Goal: Navigation & Orientation: Find specific page/section

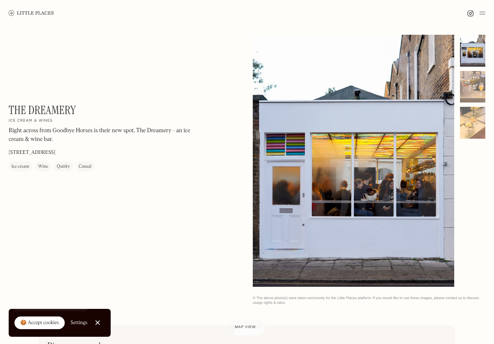
click at [29, 12] on img at bounding box center [31, 12] width 45 height 5
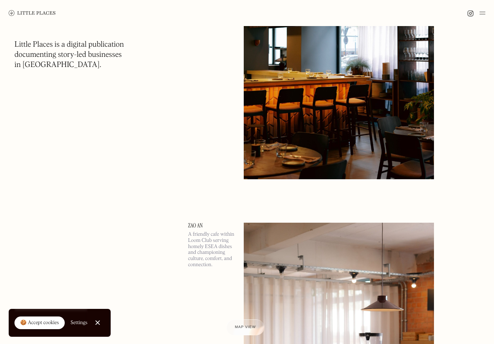
scroll to position [1166, 0]
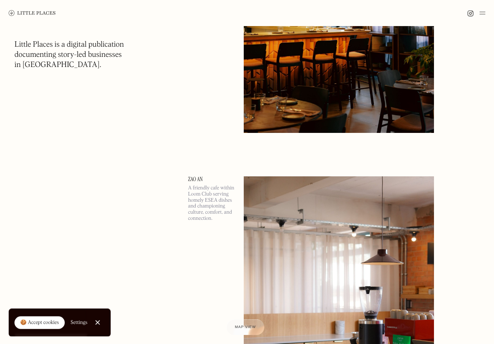
click at [100, 329] on link "Close Cookie Popup" at bounding box center [97, 322] width 14 height 14
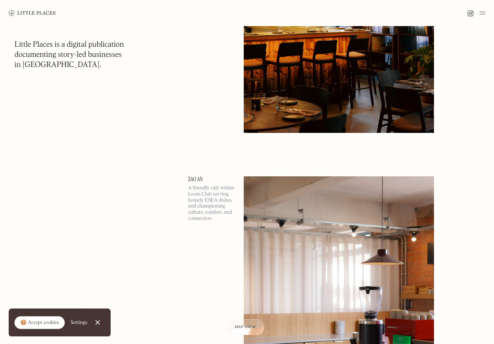
scroll to position [1166, 0]
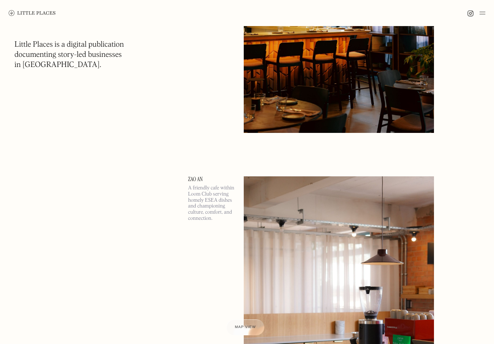
click at [482, 13] on img at bounding box center [482, 13] width 6 height 9
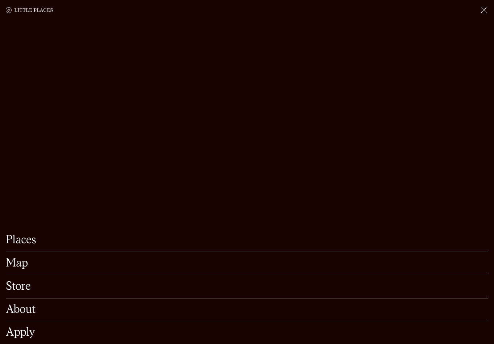
click at [198, 252] on div "Places" at bounding box center [247, 240] width 482 height 23
click at [20, 269] on link "Map" at bounding box center [247, 262] width 482 height 11
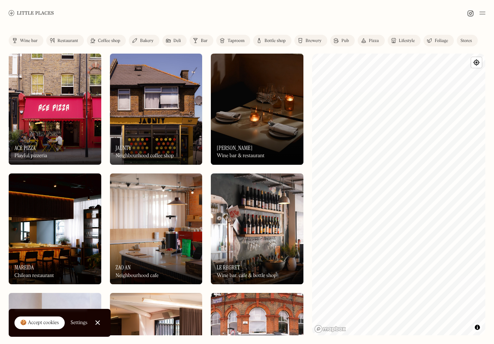
click at [311, 244] on div "Label Wine bar Restaurant Coffee shop Bakery Deli Bar Taproom Bottle shop Brewe…" at bounding box center [247, 184] width 494 height 317
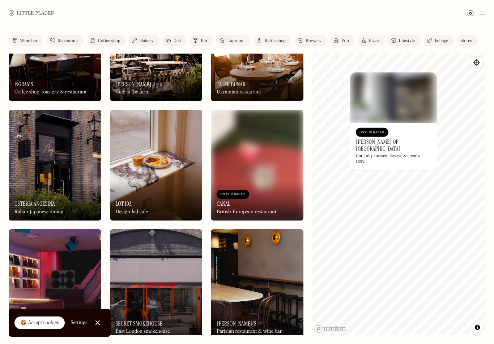
scroll to position [470, 0]
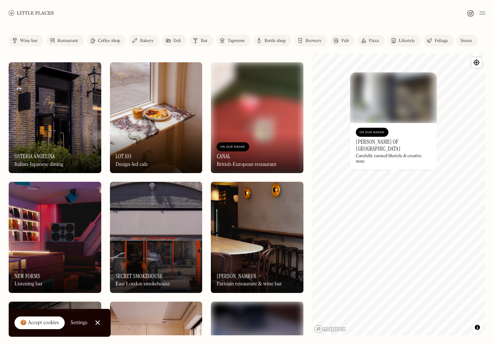
click at [55, 139] on div "On Our Radar Osteria Angelina Italian-Japanese dining" at bounding box center [55, 153] width 93 height 40
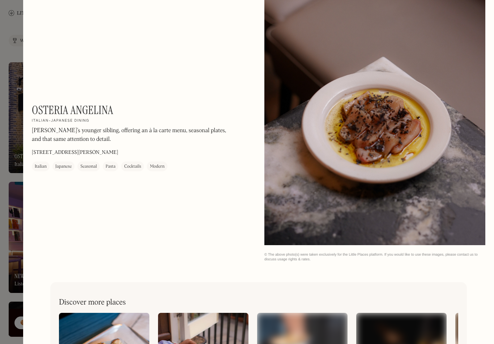
scroll to position [969, 0]
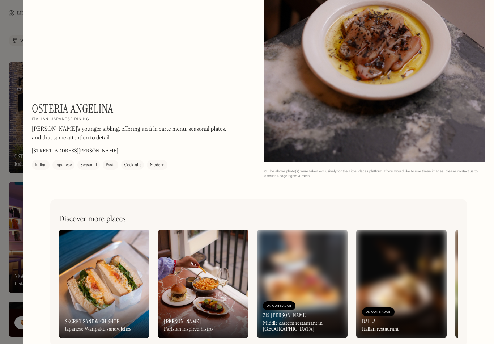
click at [76, 270] on img at bounding box center [104, 283] width 90 height 108
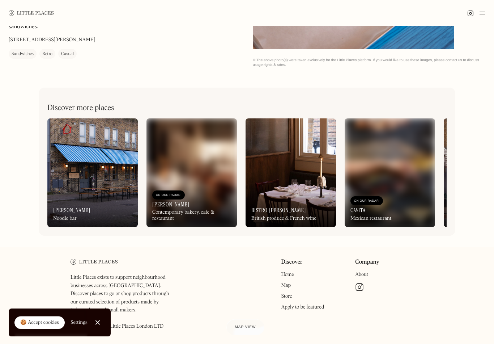
scroll to position [243, 0]
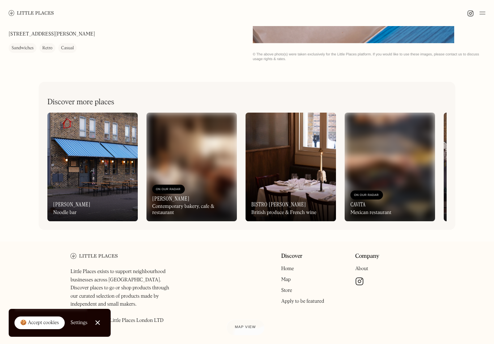
click at [276, 139] on img at bounding box center [291, 166] width 90 height 108
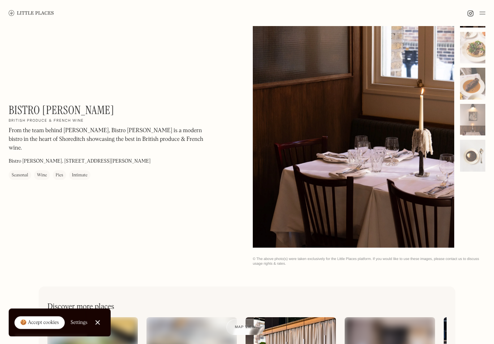
scroll to position [36, 0]
